Goal: Transaction & Acquisition: Purchase product/service

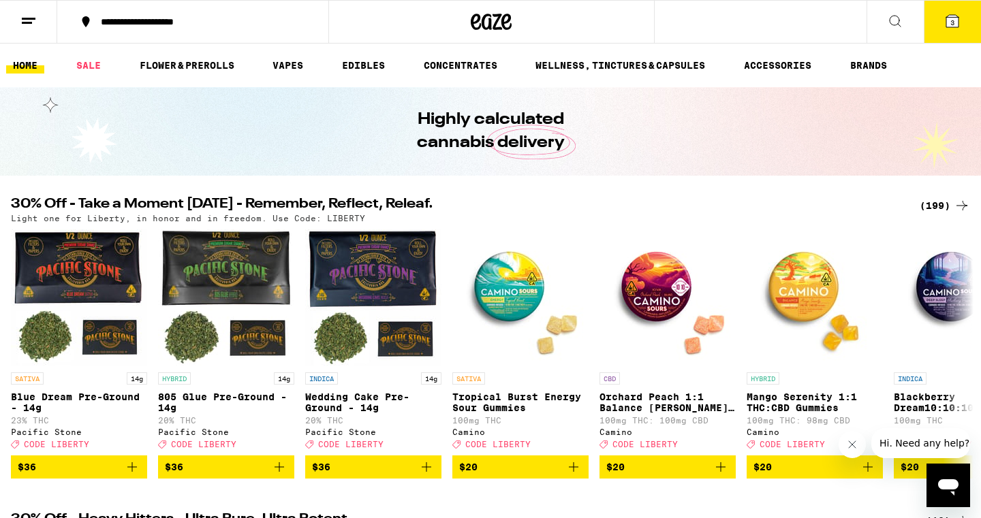
click at [950, 22] on icon at bounding box center [952, 21] width 12 height 12
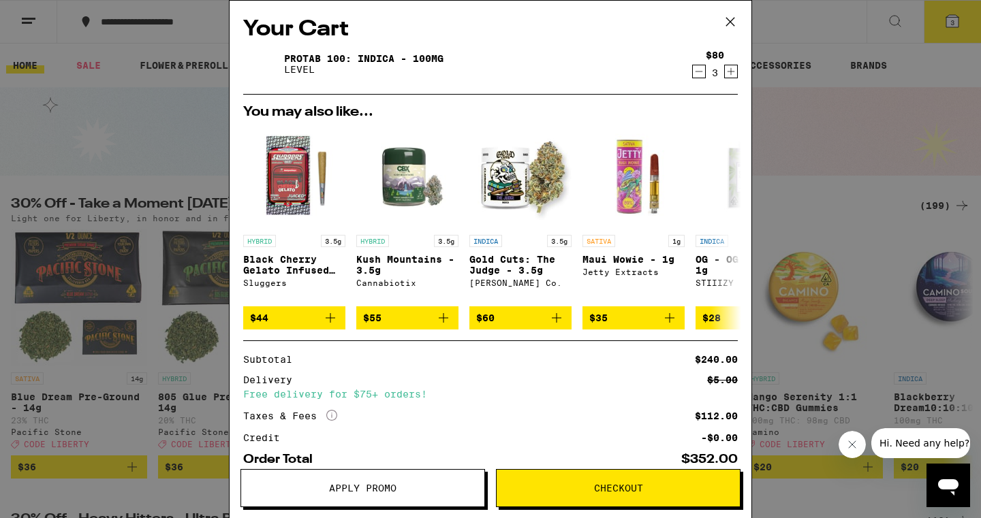
click at [580, 207] on div "HYBRID 3.5g Black Cherry Gelato Infused 5-pack - 3.5g Sluggers $44 HYBRID 3.5g …" at bounding box center [490, 228] width 516 height 204
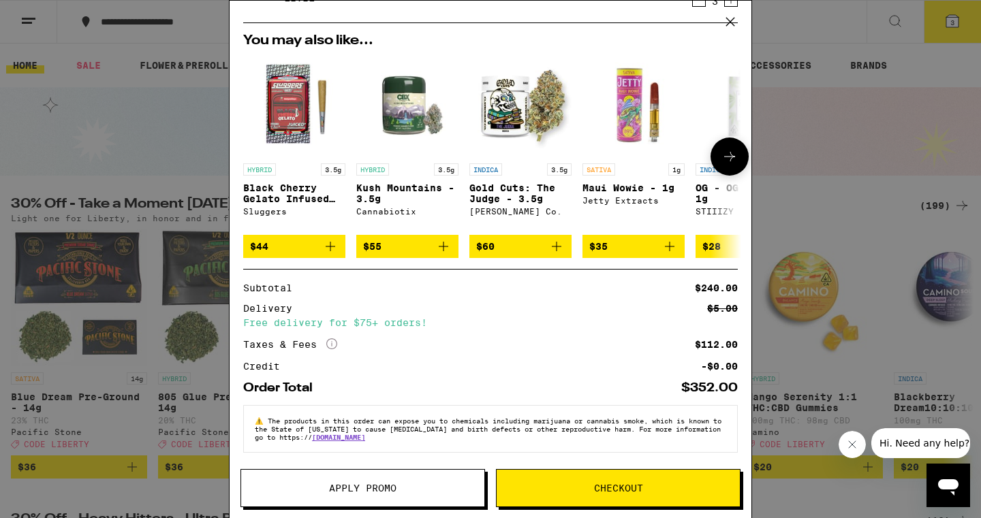
scroll to position [82, 0]
click at [387, 481] on button "Apply Promo" at bounding box center [362, 488] width 245 height 38
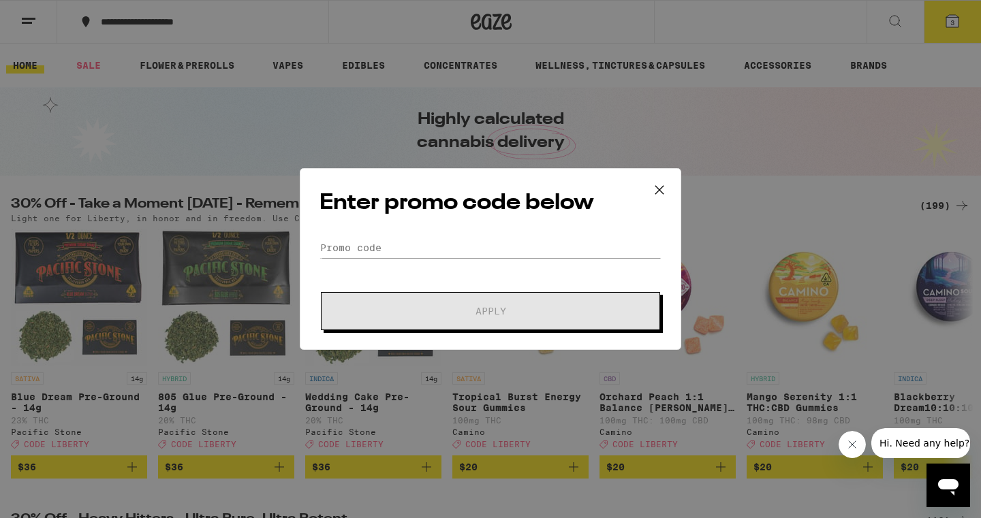
click at [659, 185] on icon at bounding box center [659, 190] width 20 height 20
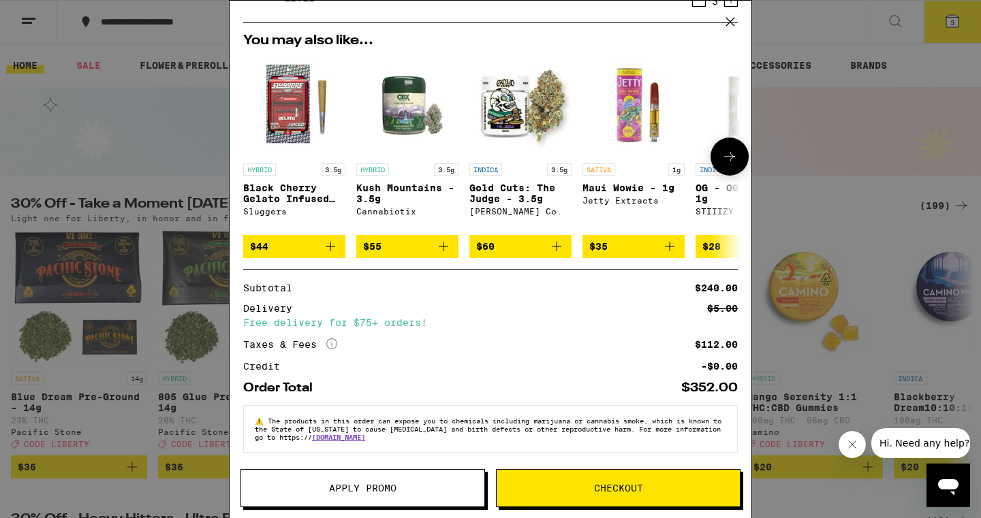
scroll to position [82, 0]
click at [418, 497] on button "Apply Promo" at bounding box center [362, 488] width 245 height 38
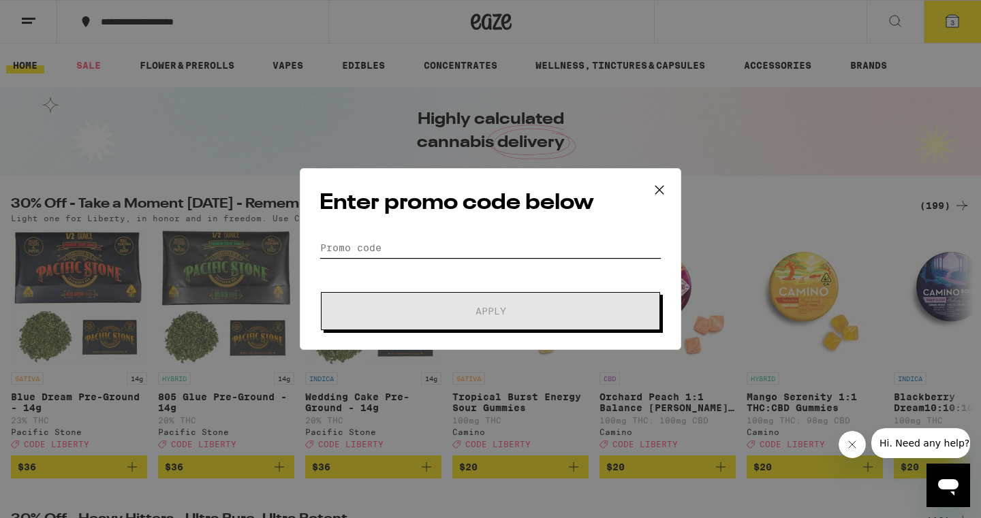
click at [426, 248] on input "Promo Code" at bounding box center [491, 248] width 342 height 20
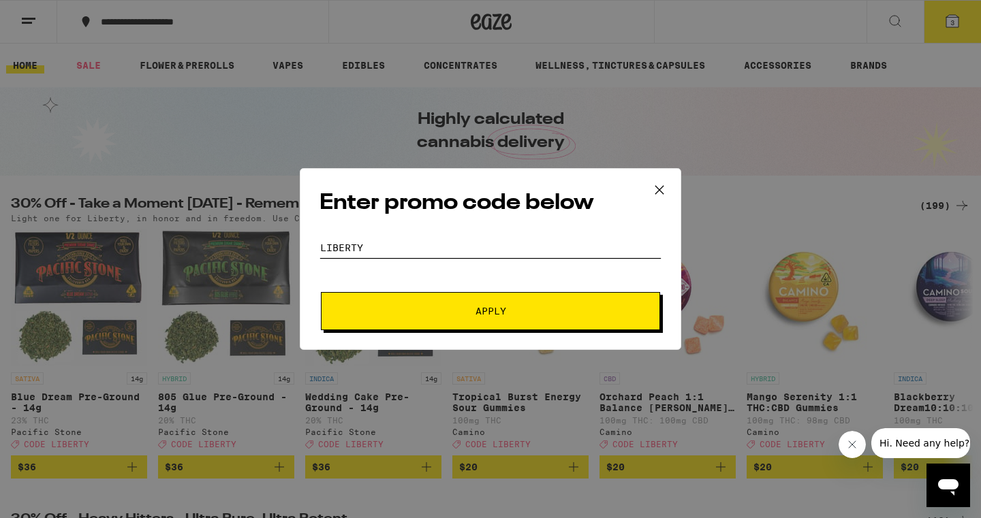
type input "liberty"
click at [491, 311] on button "Apply" at bounding box center [490, 311] width 339 height 38
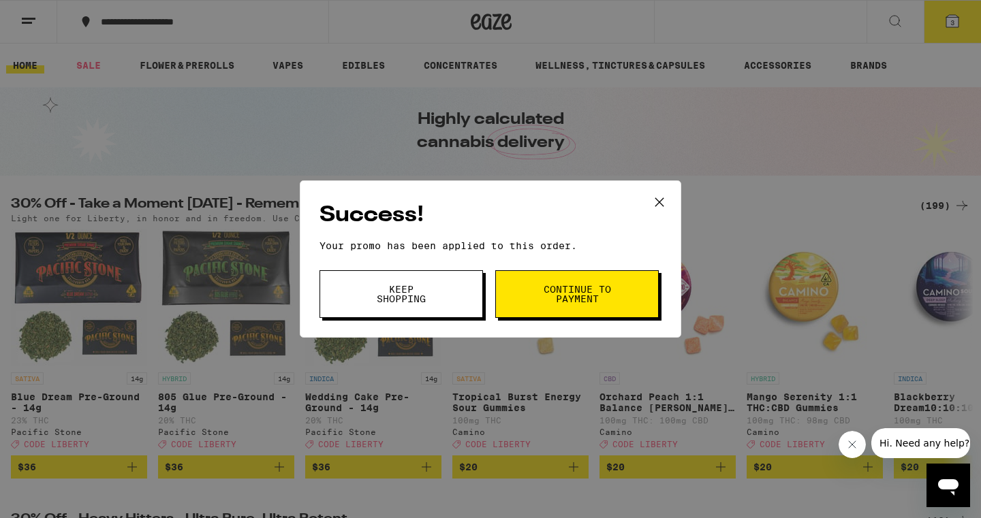
click at [659, 206] on icon at bounding box center [659, 202] width 20 height 20
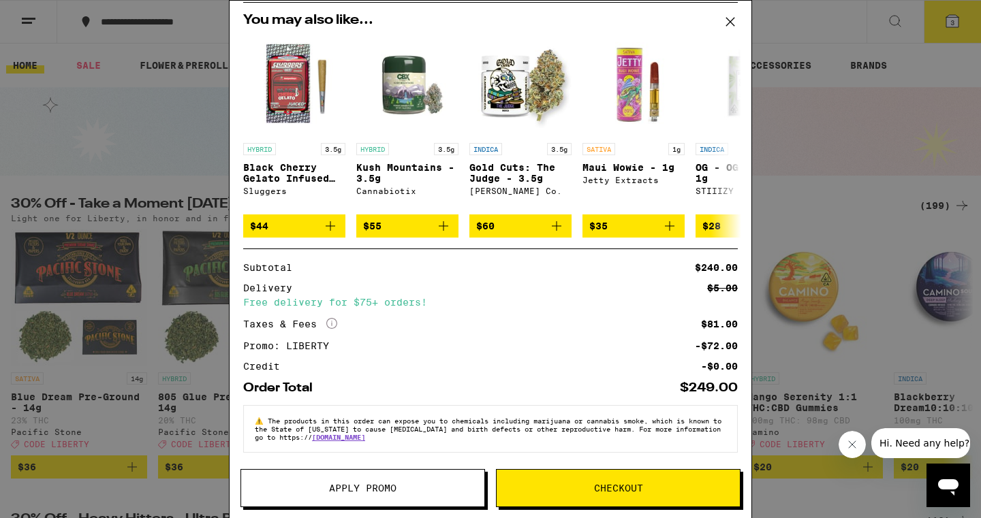
scroll to position [102, 0]
click at [636, 480] on button "Checkout" at bounding box center [618, 488] width 245 height 38
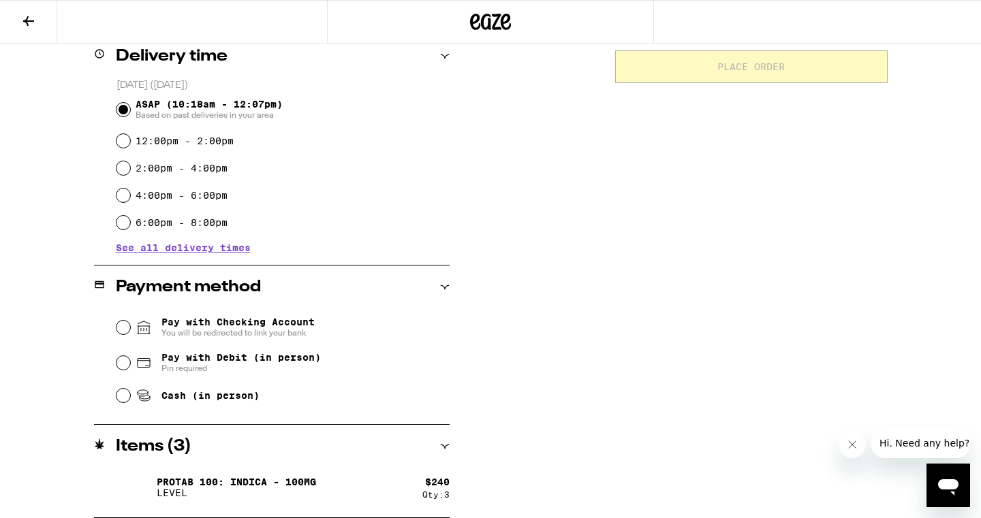
scroll to position [345, 0]
click at [124, 399] on input "Cash (in person)" at bounding box center [123, 396] width 14 height 14
radio input "true"
click at [664, 309] on div "Subtotal $240.00 Delivery $5.00 Free delivery for $75+ orders! Taxes & Fees Mor…" at bounding box center [751, 169] width 273 height 698
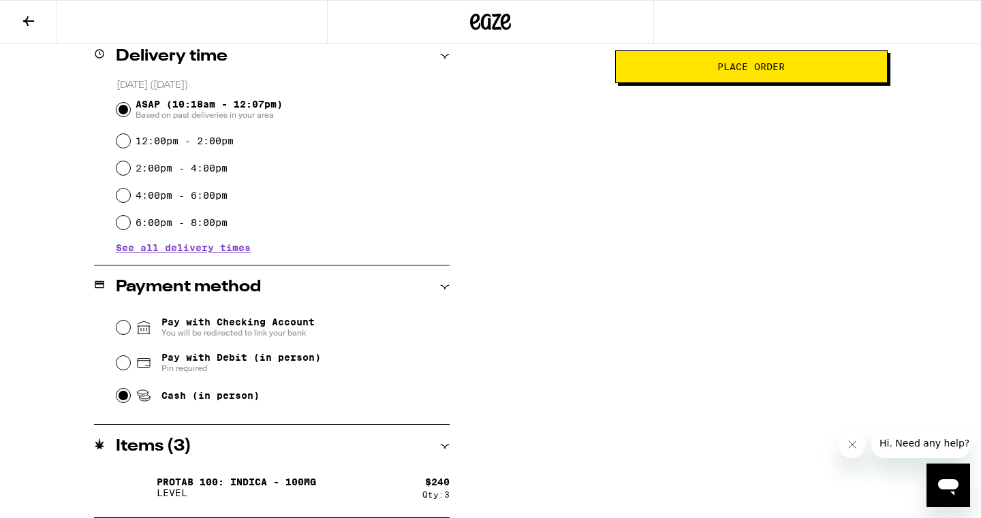
click at [489, 27] on icon at bounding box center [491, 22] width 20 height 16
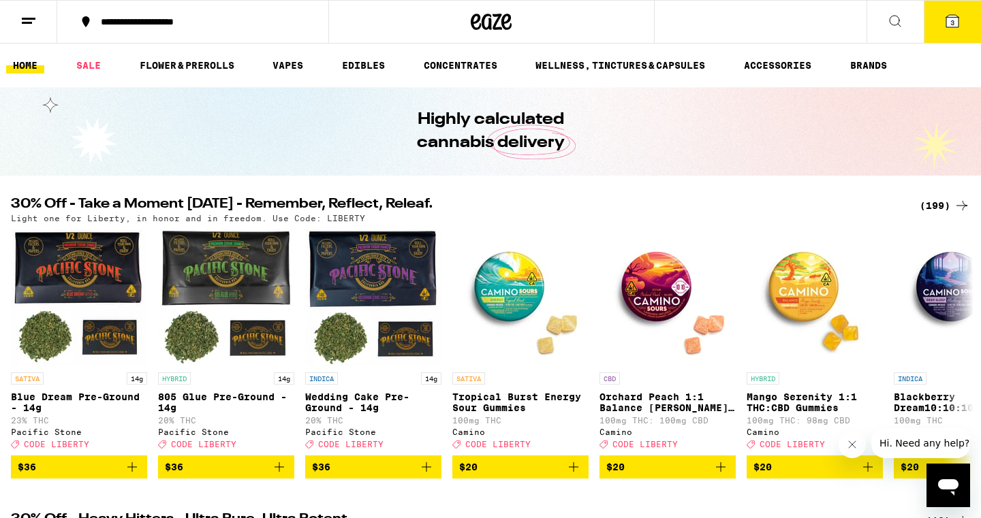
click at [951, 20] on span "3" at bounding box center [952, 22] width 4 height 8
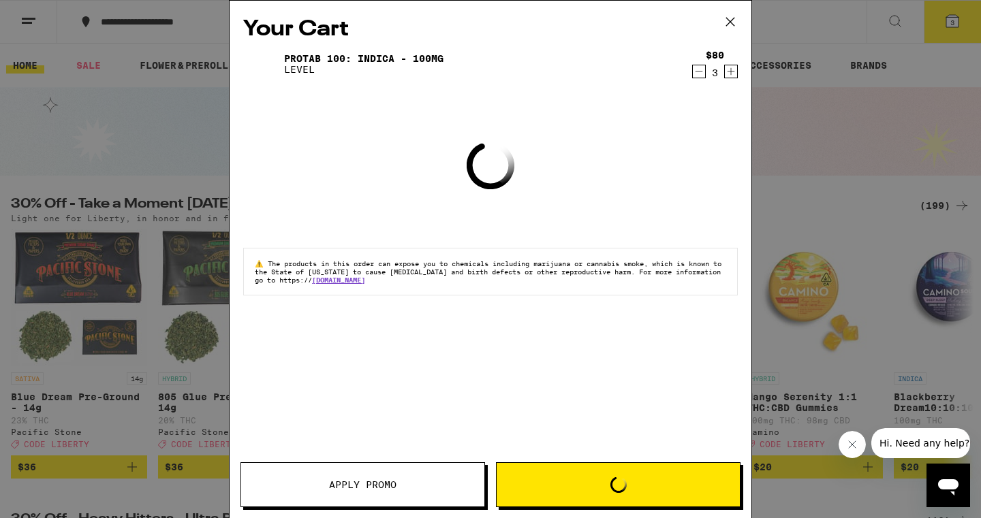
click at [951, 20] on div "Your Cart Protab 100: Indica - 100mg LEVEL $80 3 Loading ⚠️ The products in thi…" at bounding box center [490, 259] width 981 height 518
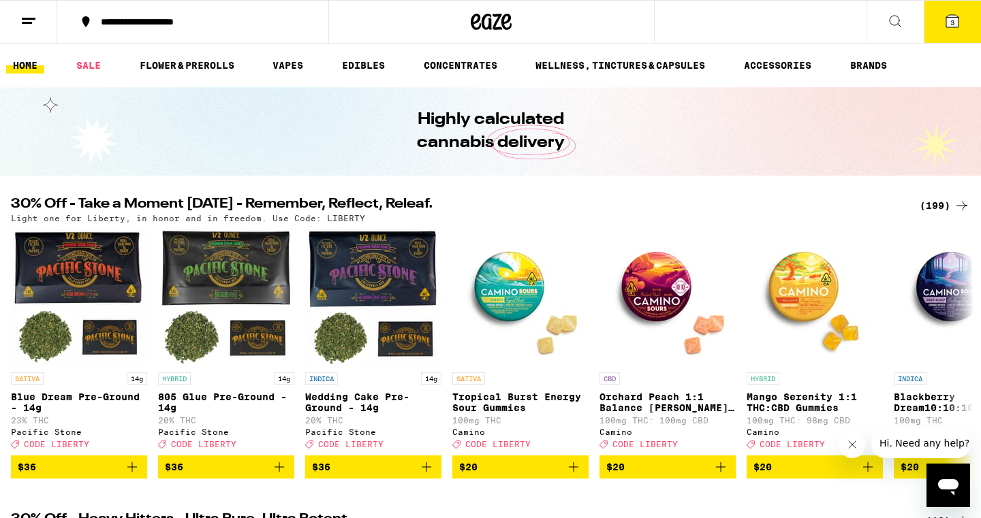
click at [951, 20] on span "3" at bounding box center [952, 22] width 4 height 8
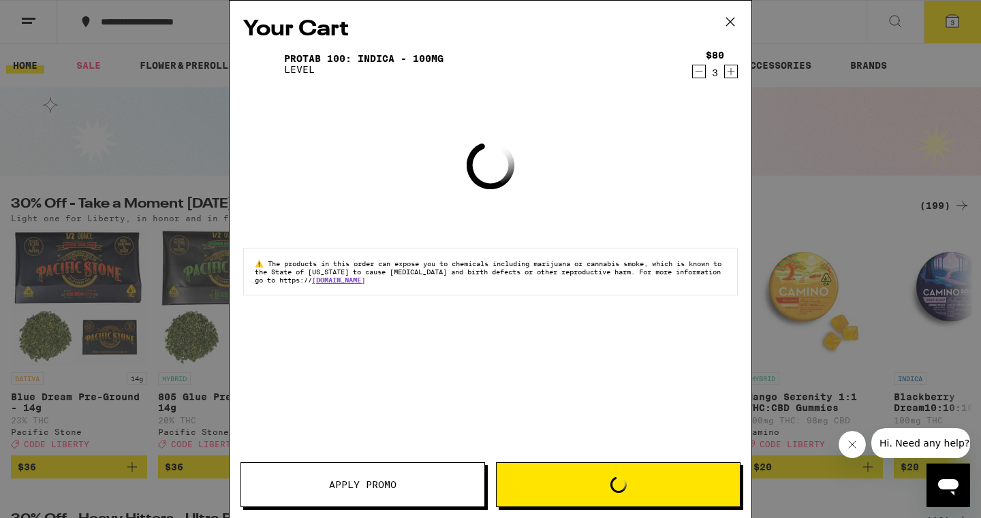
click at [951, 20] on div "Your Cart Protab 100: Indica - 100mg LEVEL $80 3 Loading ⚠️ The products in thi…" at bounding box center [490, 259] width 981 height 518
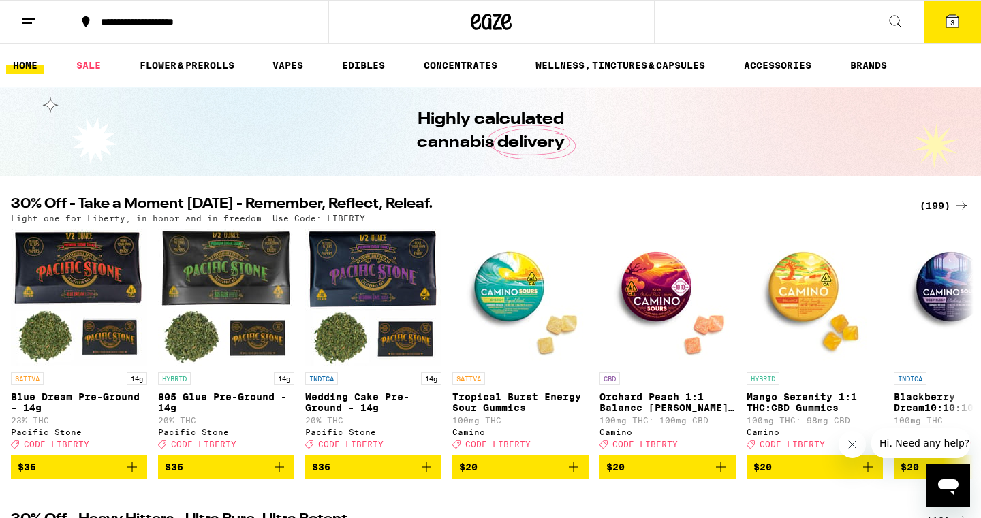
click at [951, 20] on span "3" at bounding box center [952, 22] width 4 height 8
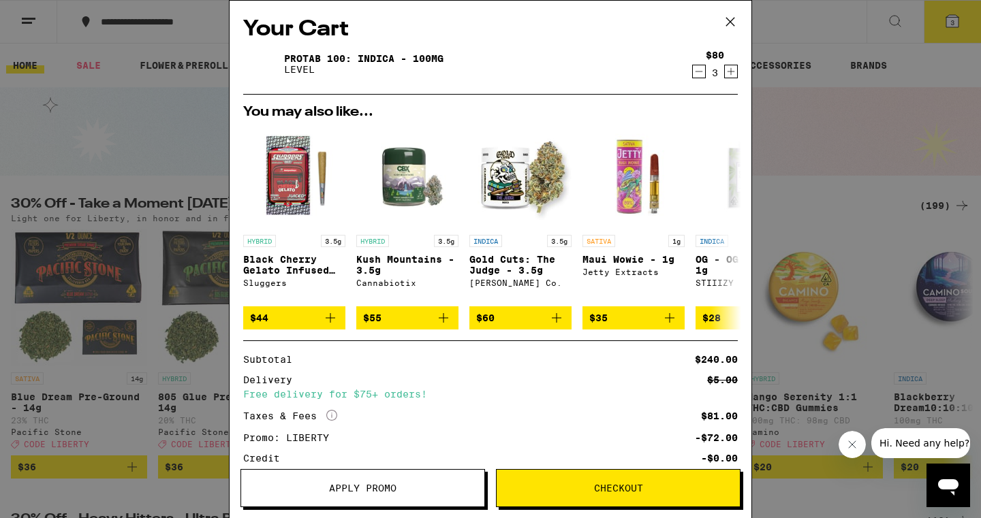
click at [358, 61] on link "Protab 100: Indica - 100mg" at bounding box center [363, 58] width 159 height 11
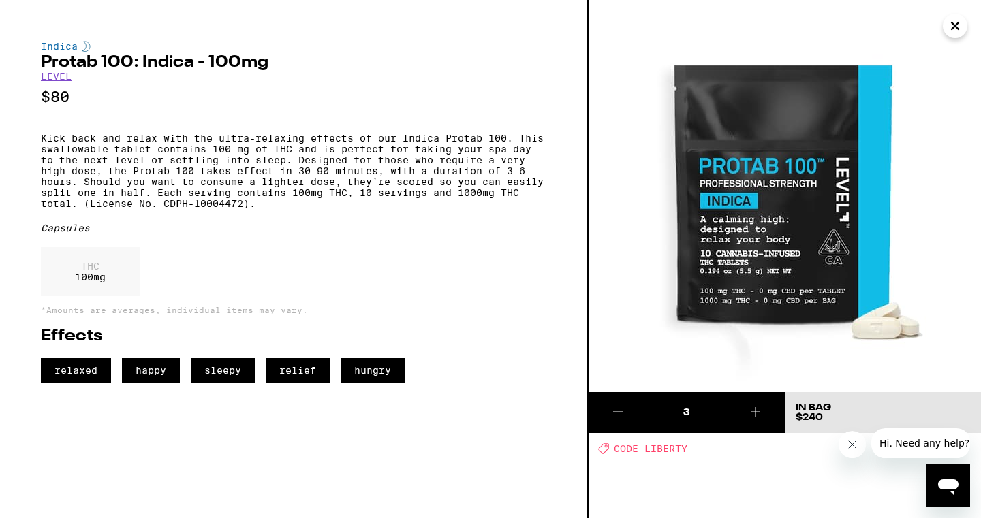
click at [952, 32] on icon "Close" at bounding box center [955, 26] width 16 height 20
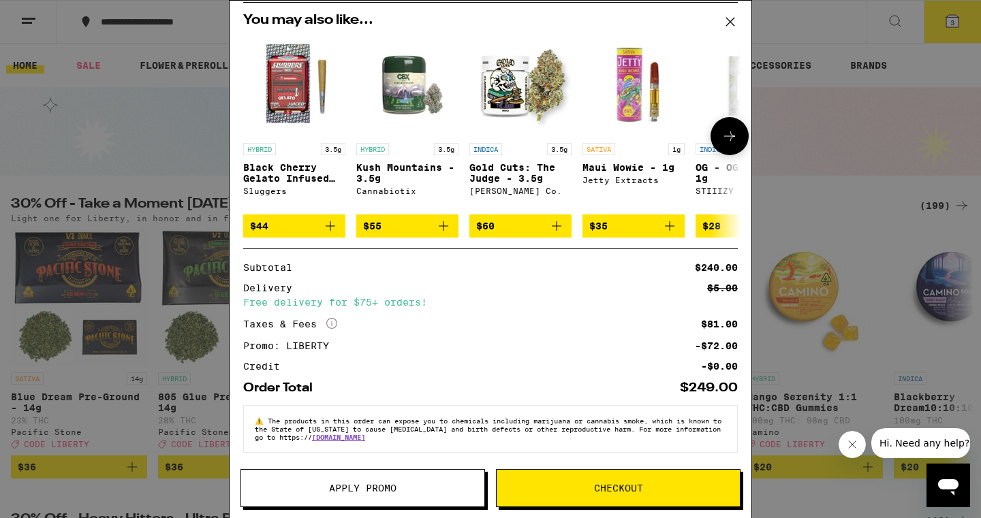
scroll to position [102, 0]
click at [572, 491] on span "Checkout" at bounding box center [618, 489] width 243 height 10
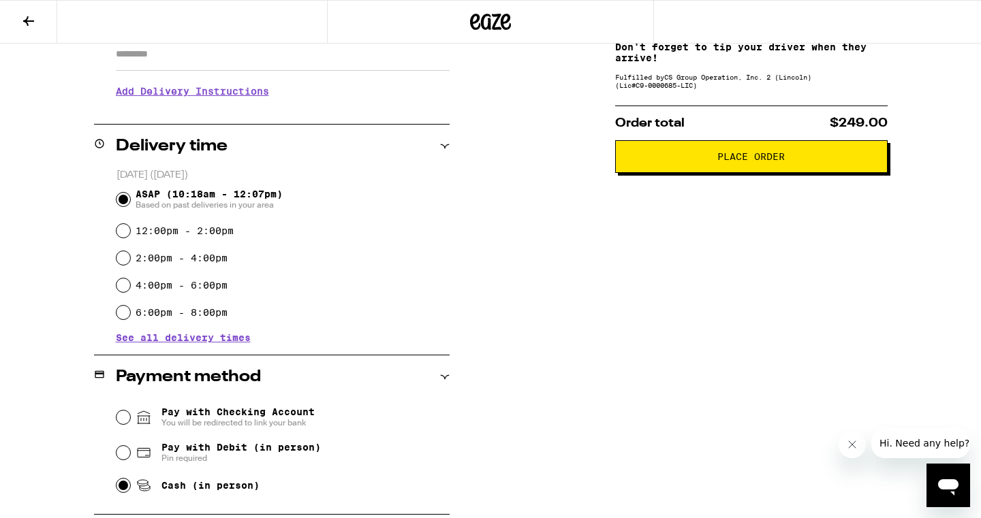
scroll to position [256, 0]
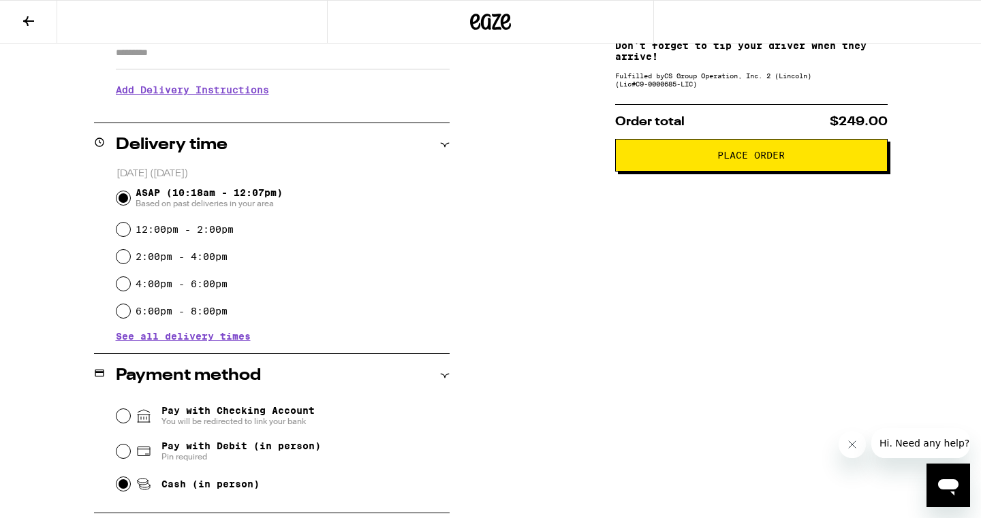
click at [756, 160] on span "Place Order" at bounding box center [750, 156] width 67 height 10
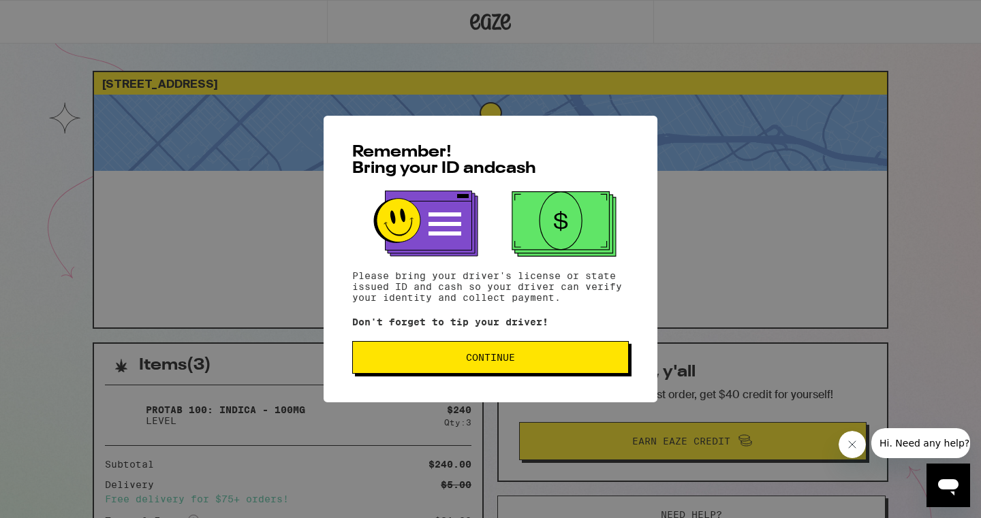
click at [465, 359] on span "Continue" at bounding box center [490, 358] width 253 height 10
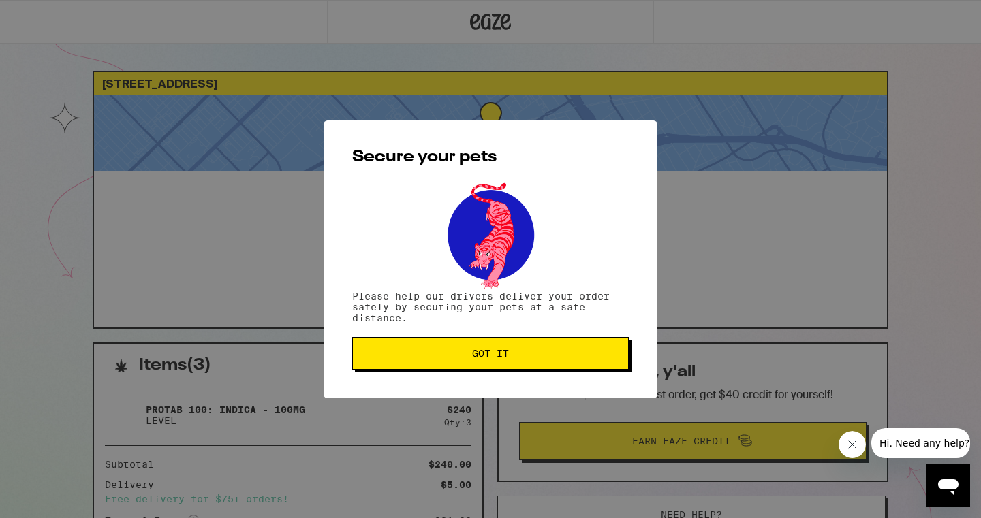
click at [465, 358] on span "Got it" at bounding box center [490, 354] width 253 height 10
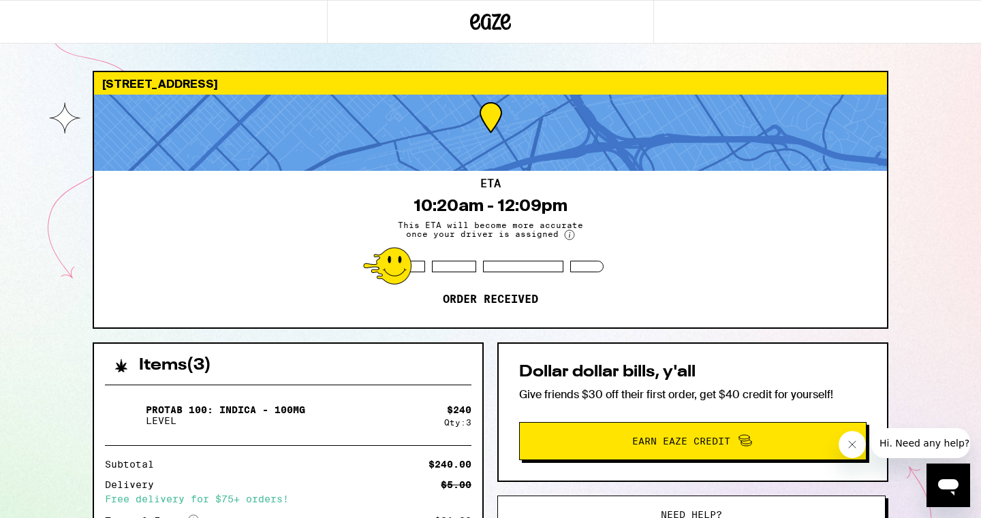
click at [491, 18] on icon at bounding box center [490, 22] width 41 height 25
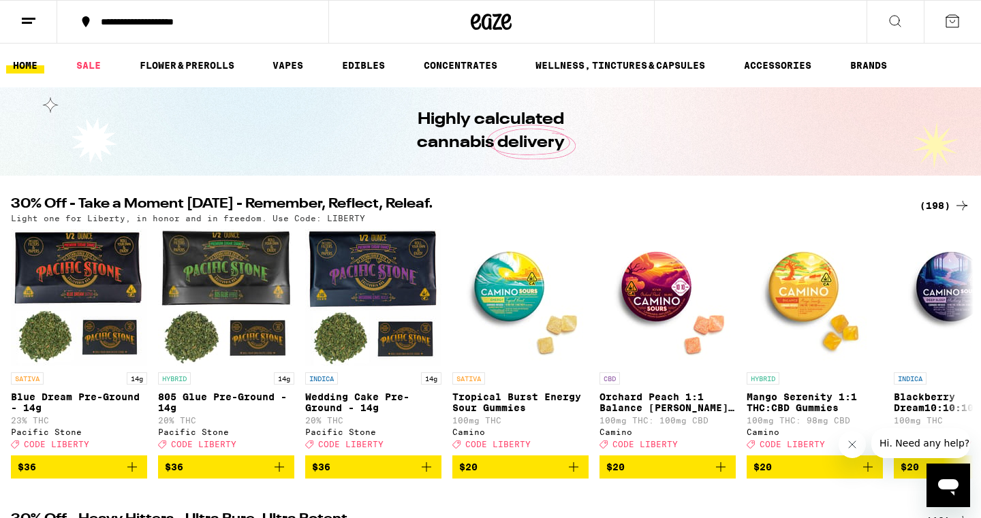
click at [488, 20] on icon at bounding box center [492, 22] width 20 height 16
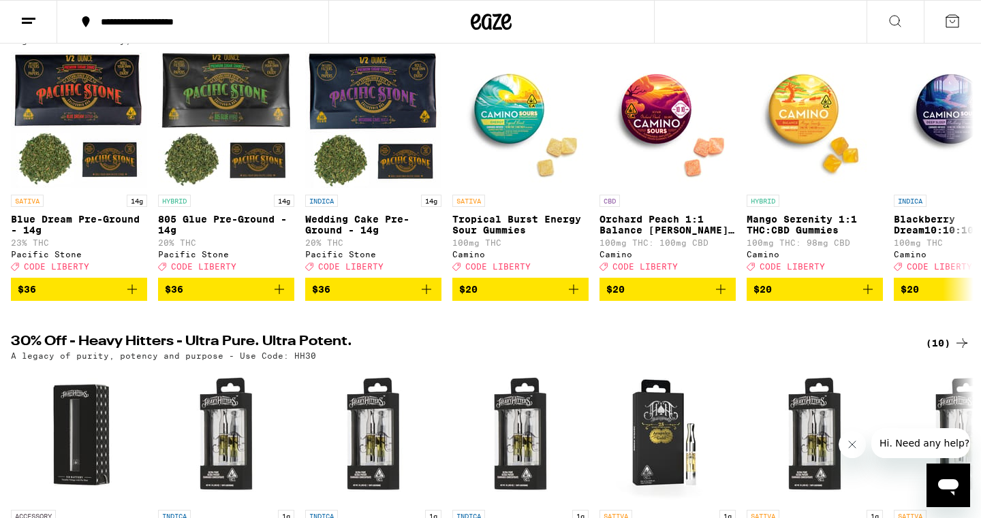
scroll to position [166, 0]
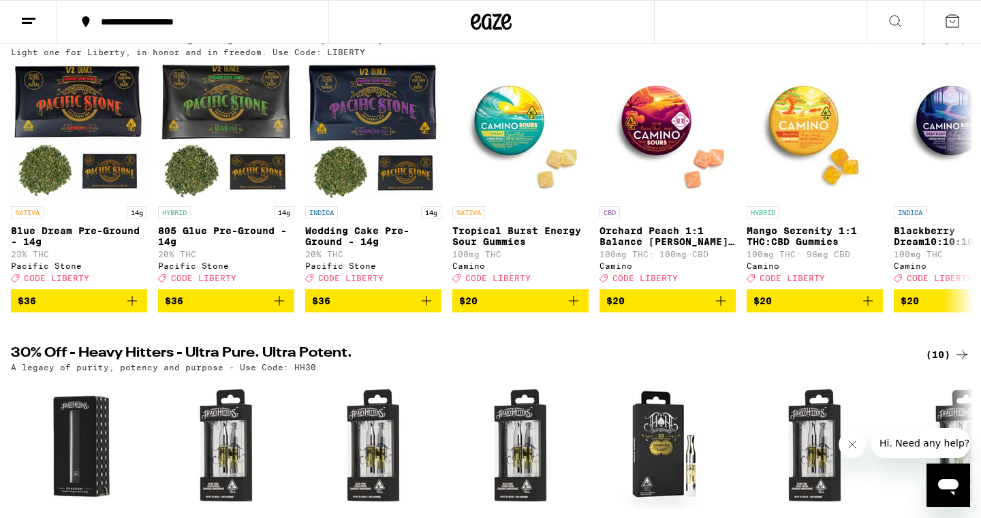
click at [26, 16] on icon at bounding box center [28, 21] width 16 height 16
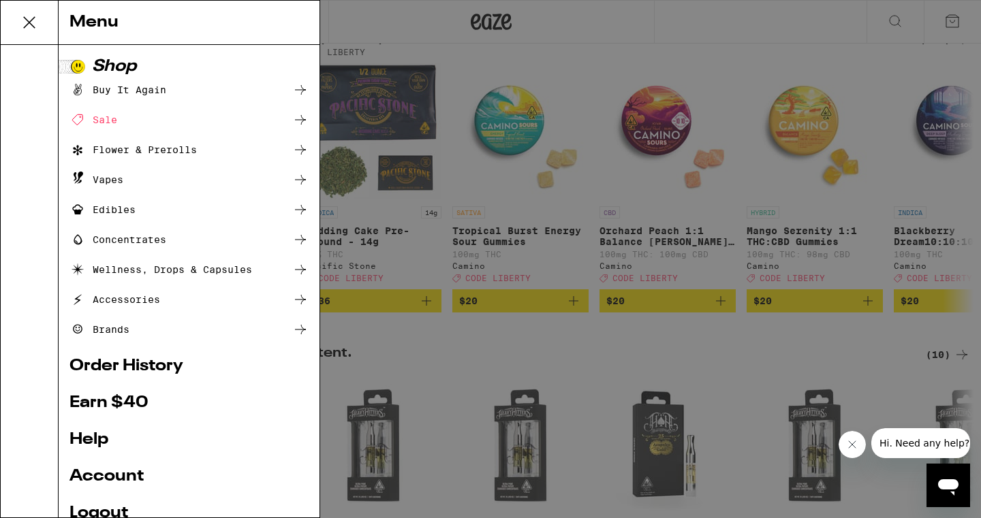
click at [116, 365] on link "Order History" at bounding box center [188, 366] width 239 height 16
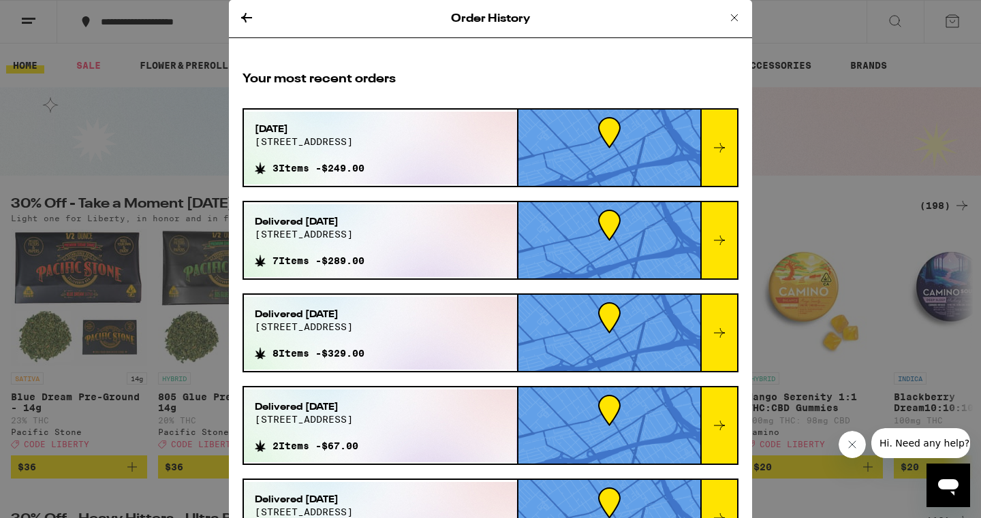
click at [724, 156] on div at bounding box center [718, 148] width 37 height 76
